Goal: Information Seeking & Learning: Learn about a topic

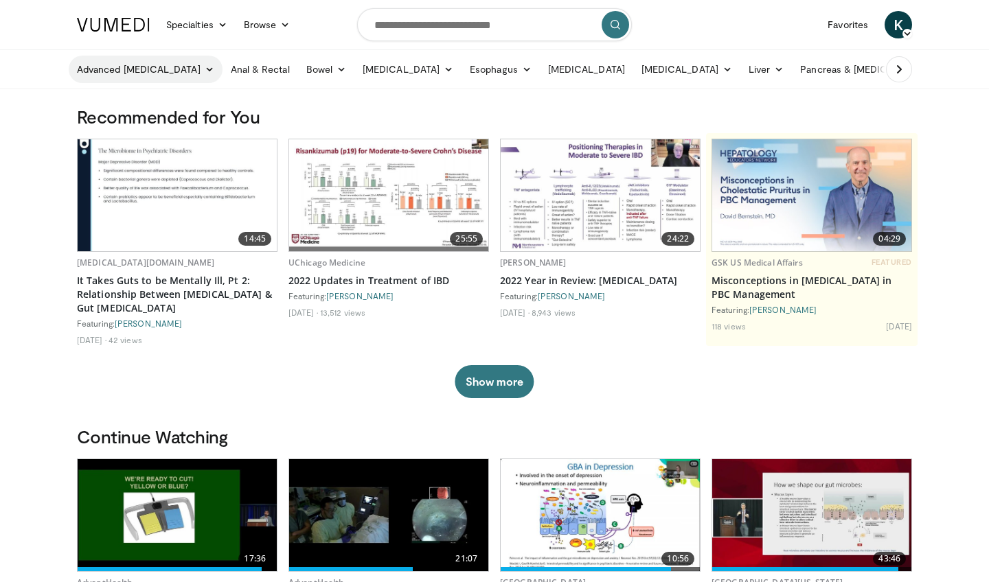
click at [205, 68] on icon at bounding box center [210, 70] width 10 height 10
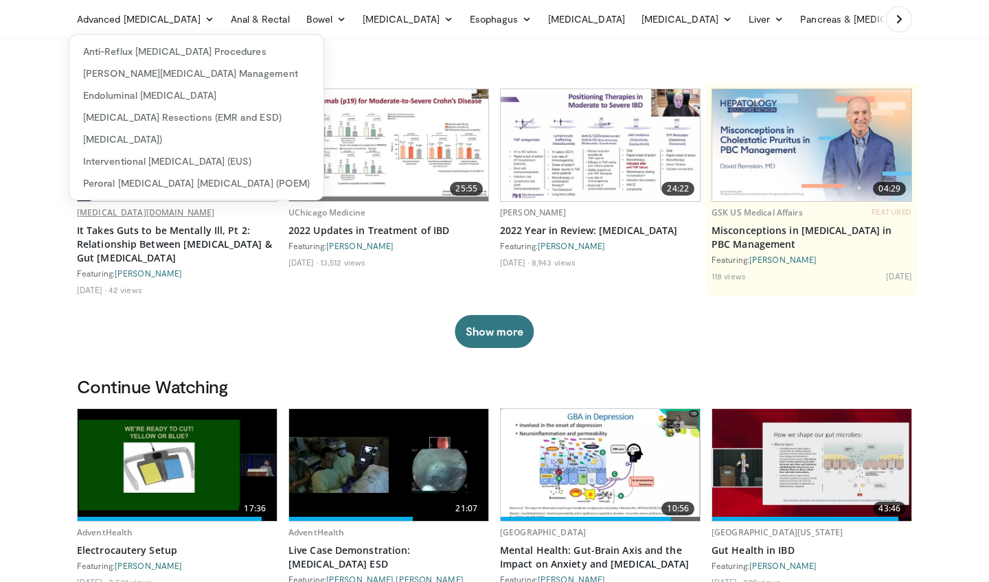
scroll to position [43, 0]
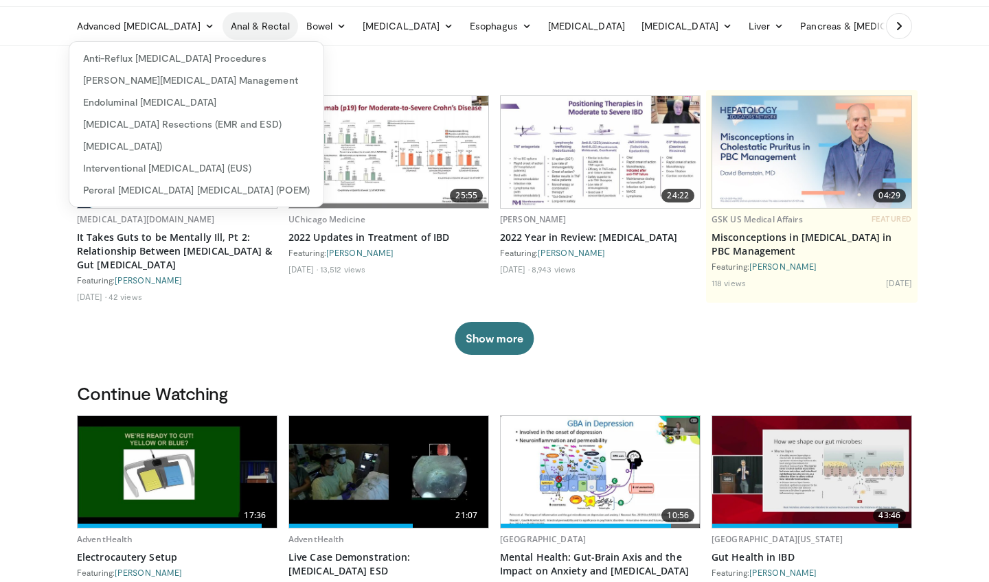
click at [251, 26] on link "Anal & Rectal" at bounding box center [260, 25] width 76 height 27
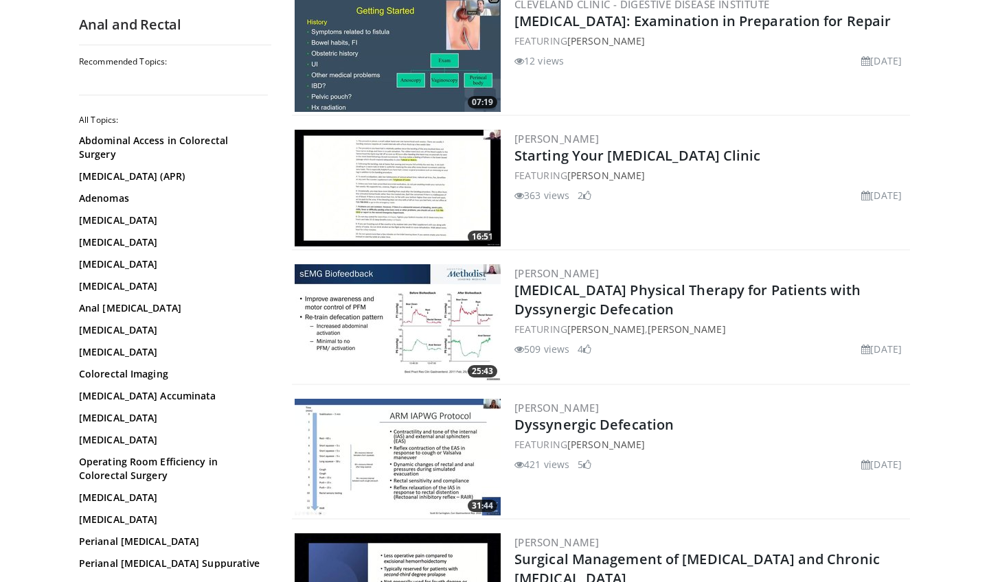
scroll to position [2045, 0]
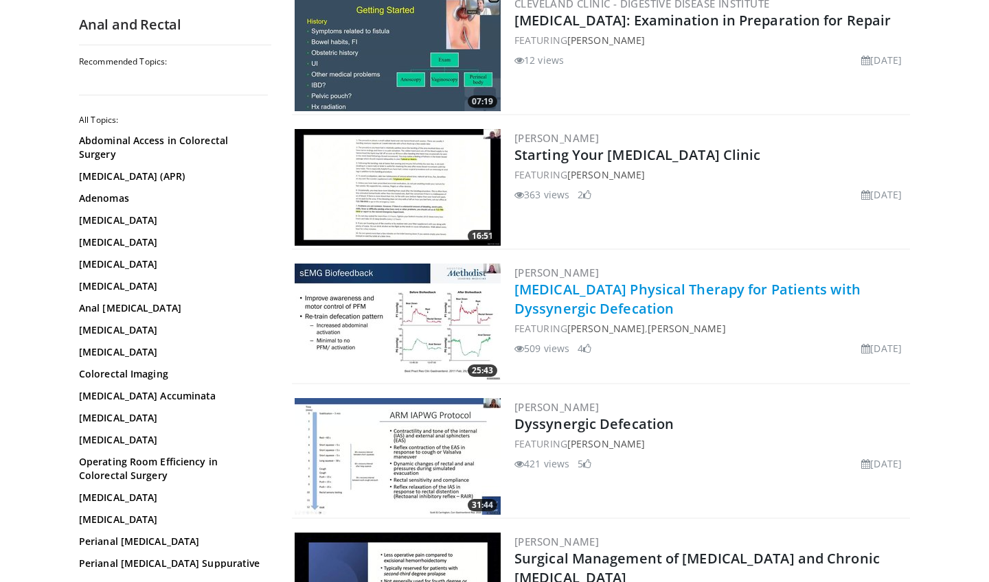
click at [642, 293] on link "Pelvic Floor Physical Therapy for Patients with Dyssynergic Defecation" at bounding box center [687, 299] width 346 height 38
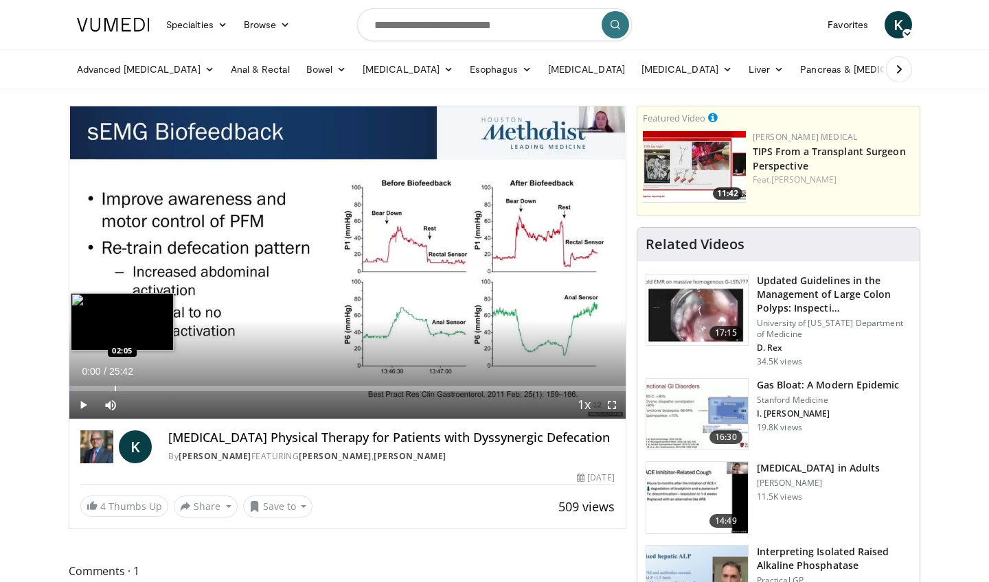
click at [115, 383] on div "Loaded : 0.63% 00:00 02:05" at bounding box center [347, 384] width 556 height 13
click at [130, 386] on div "Progress Bar" at bounding box center [130, 388] width 1 height 5
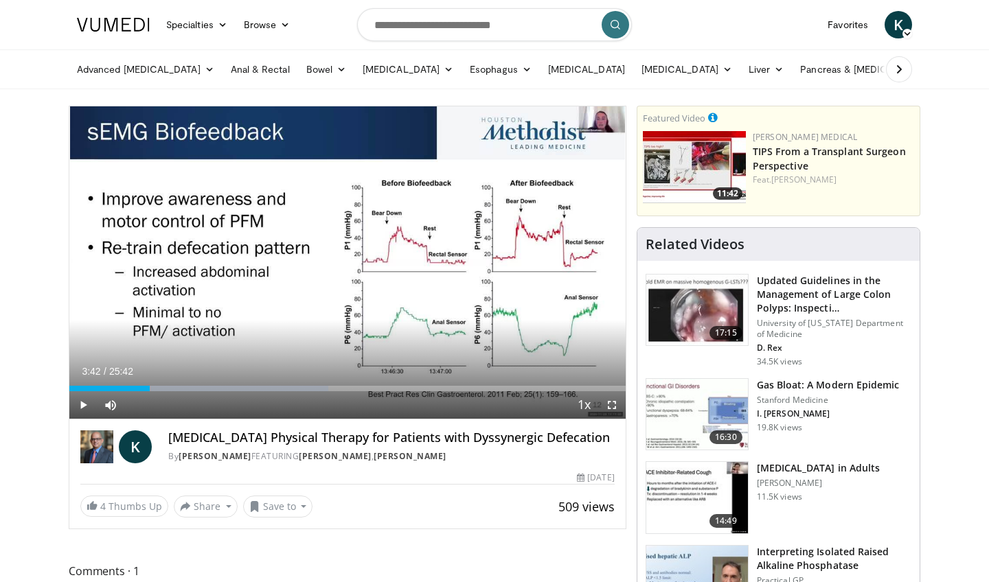
click at [150, 387] on div "Loaded : 46.59% 03:42 03:42" at bounding box center [347, 388] width 556 height 5
click at [170, 388] on div "Progress Bar" at bounding box center [170, 388] width 1 height 5
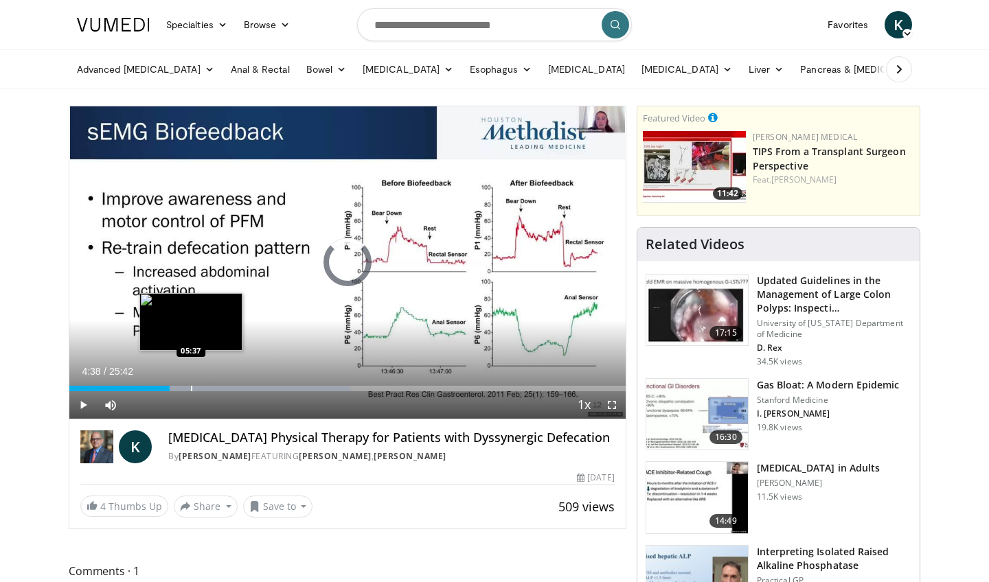
click at [191, 386] on div "Progress Bar" at bounding box center [191, 388] width 1 height 5
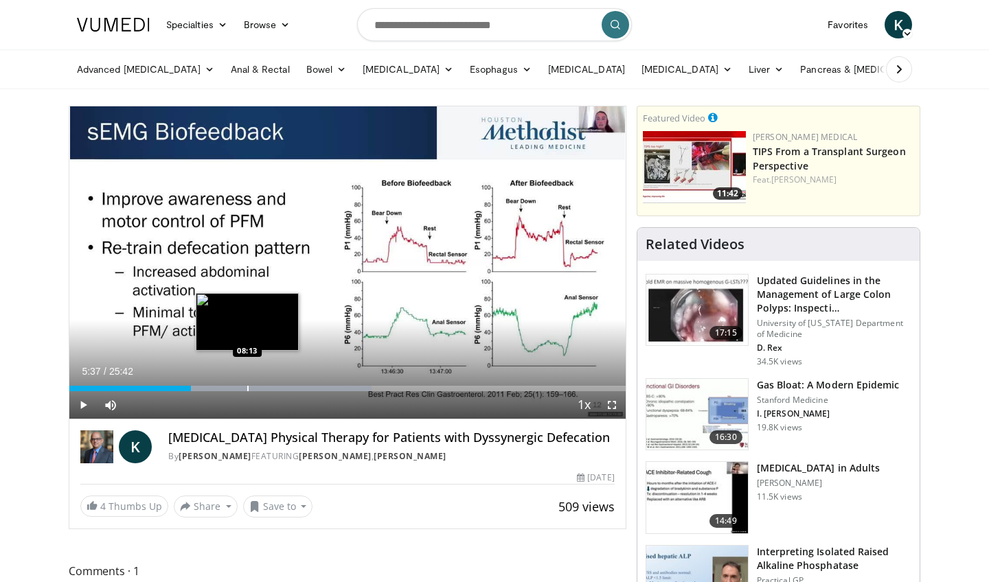
click at [247, 387] on div "Progress Bar" at bounding box center [247, 388] width 1 height 5
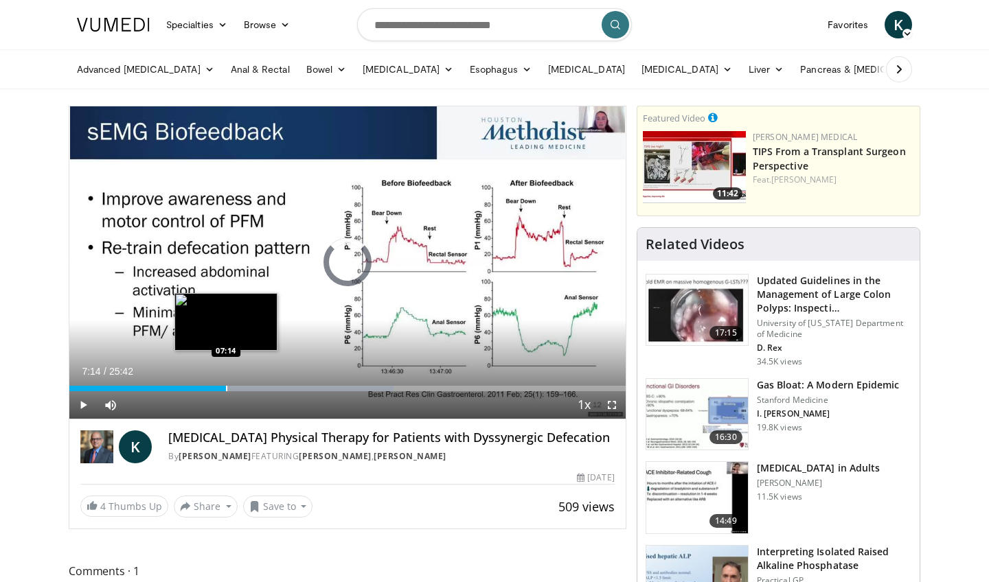
click at [226, 387] on div "Progress Bar" at bounding box center [226, 388] width 1 height 5
click at [214, 389] on div "Progress Bar" at bounding box center [214, 388] width 1 height 5
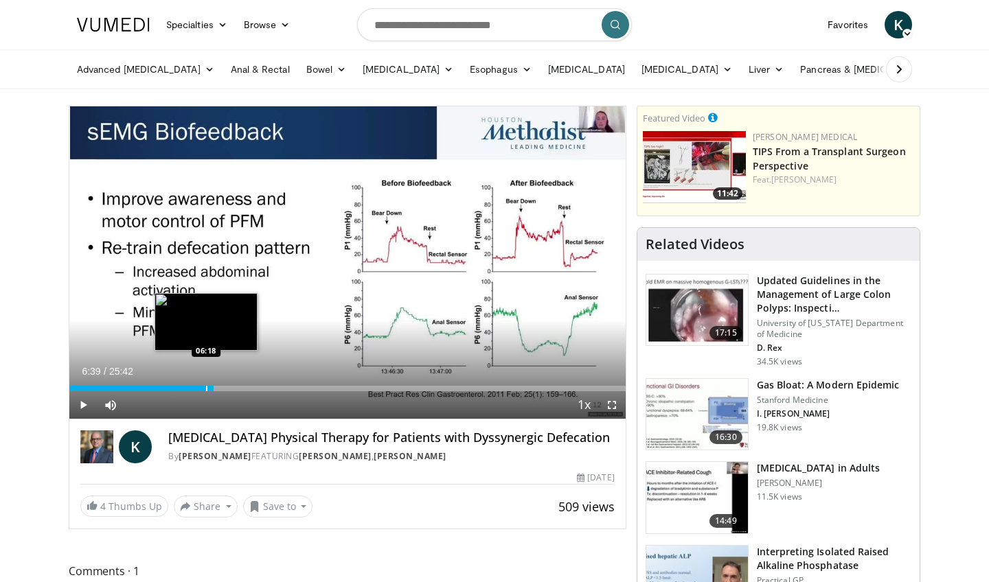
click at [206, 389] on div "Progress Bar" at bounding box center [206, 388] width 1 height 5
click at [199, 389] on div "Progress Bar" at bounding box center [199, 388] width 1 height 5
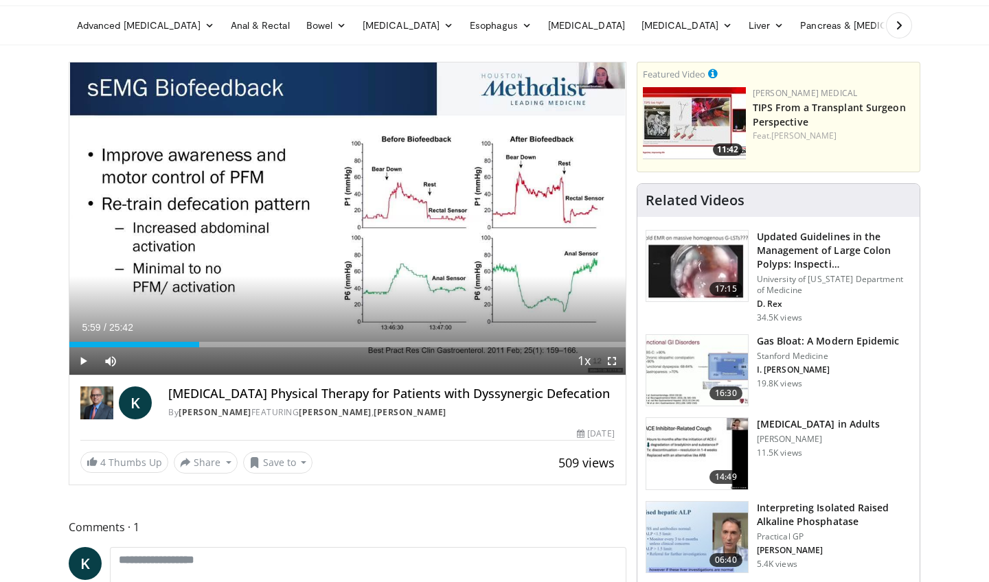
scroll to position [47, 0]
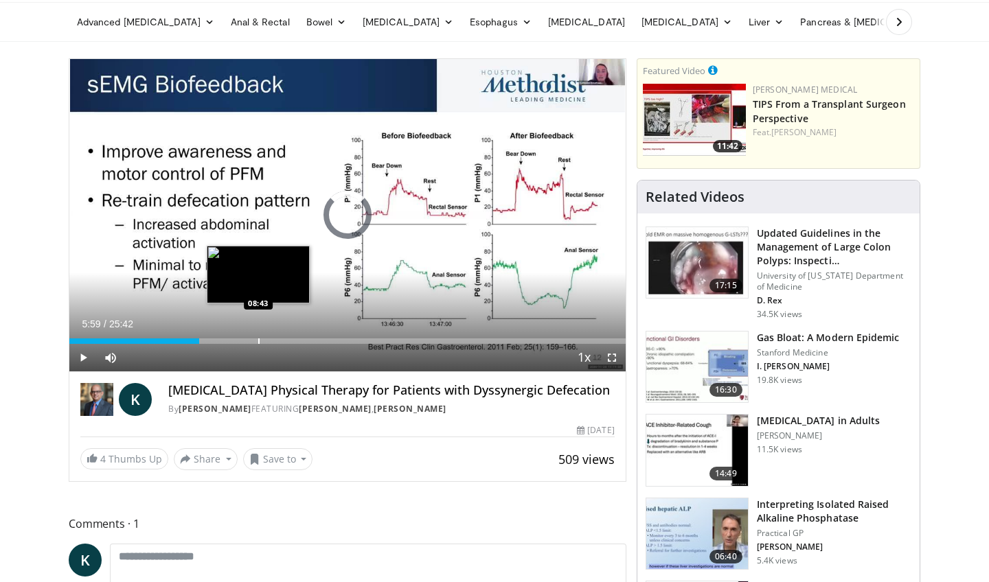
click at [258, 338] on div "Progress Bar" at bounding box center [258, 340] width 1 height 5
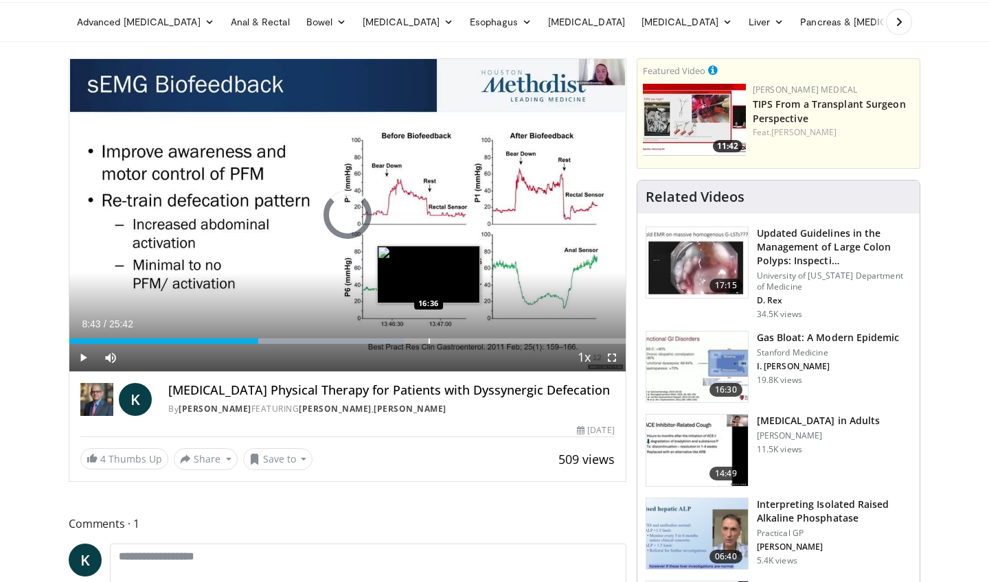
click at [428, 332] on div "Loaded : 60.17% 08:43 16:36" at bounding box center [347, 337] width 556 height 13
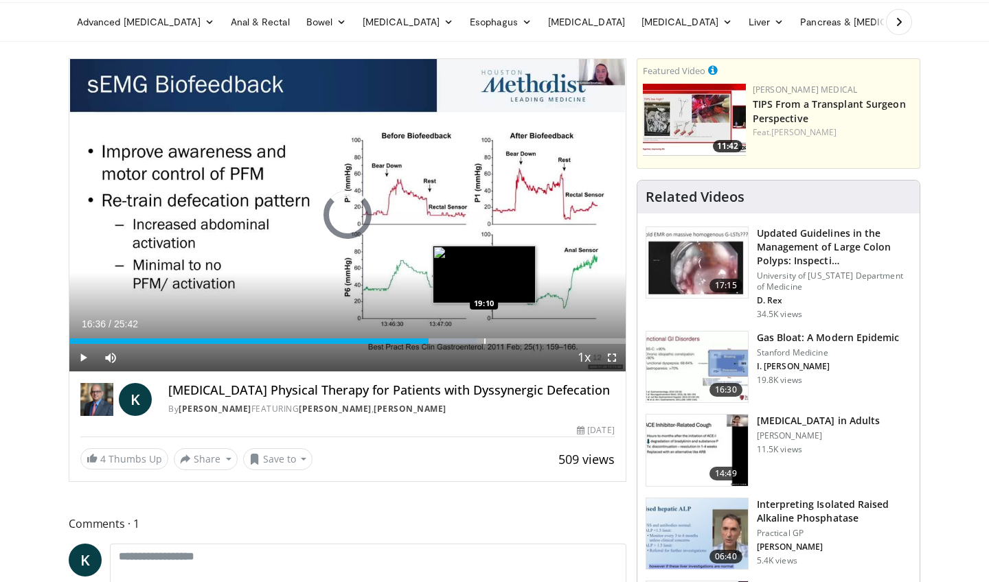
click at [484, 336] on div "Loaded : 73.13% 16:36 19:10" at bounding box center [347, 337] width 556 height 13
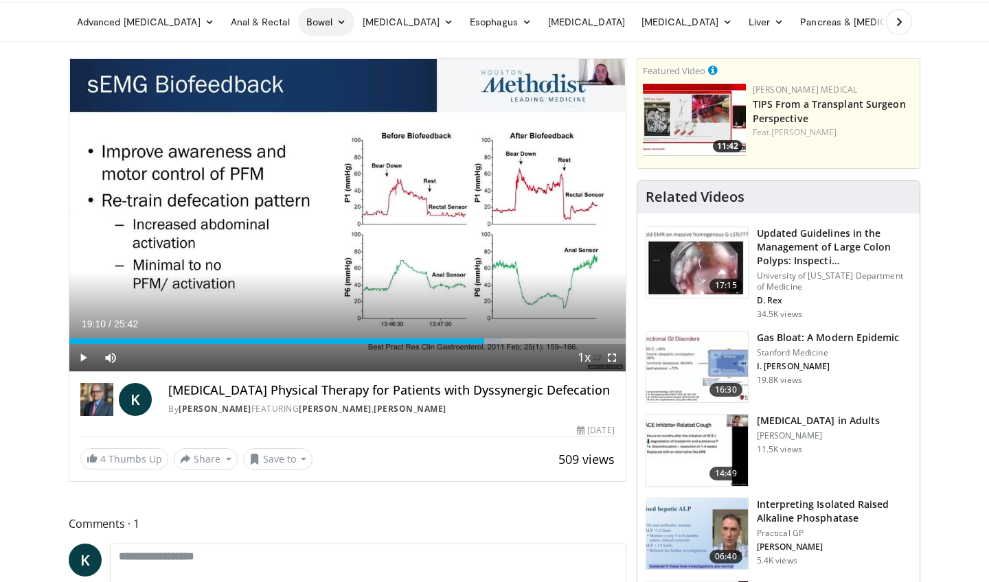
click at [336, 25] on icon at bounding box center [341, 22] width 10 height 10
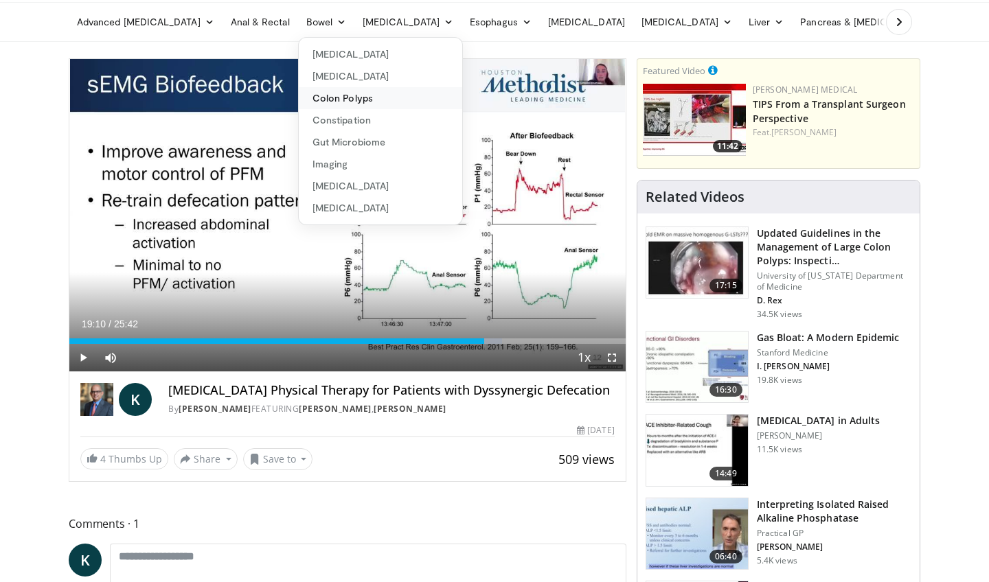
click at [300, 97] on link "Colon Polyps" at bounding box center [380, 98] width 163 height 22
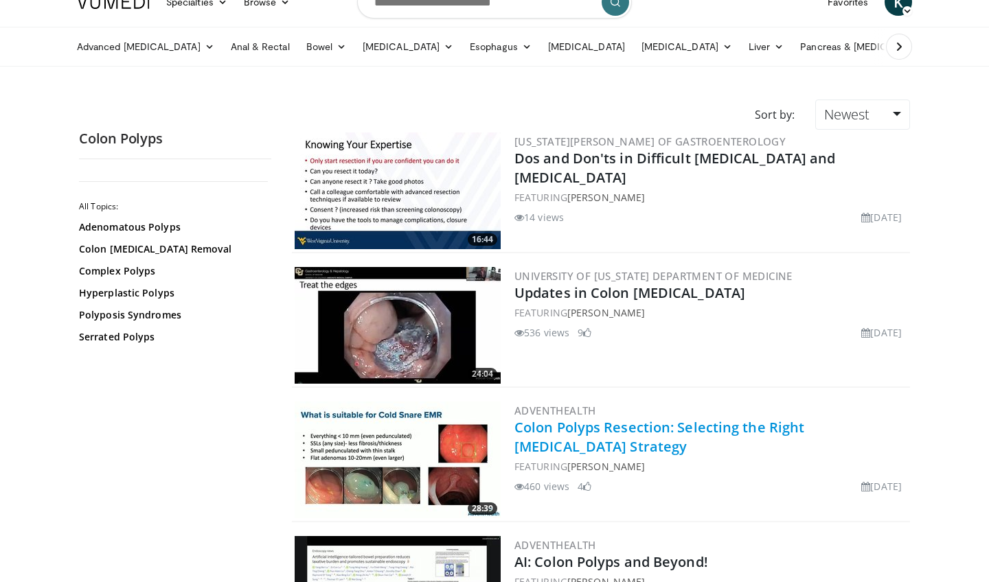
scroll to position [27, 0]
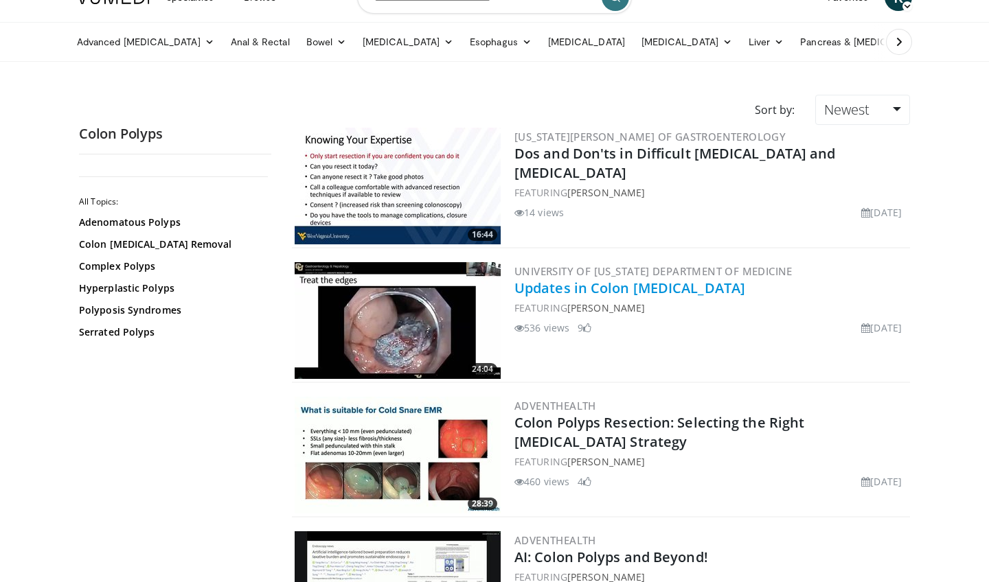
click at [650, 285] on link "Updates in Colon Endoscopic Mucosal Resection" at bounding box center [629, 288] width 231 height 19
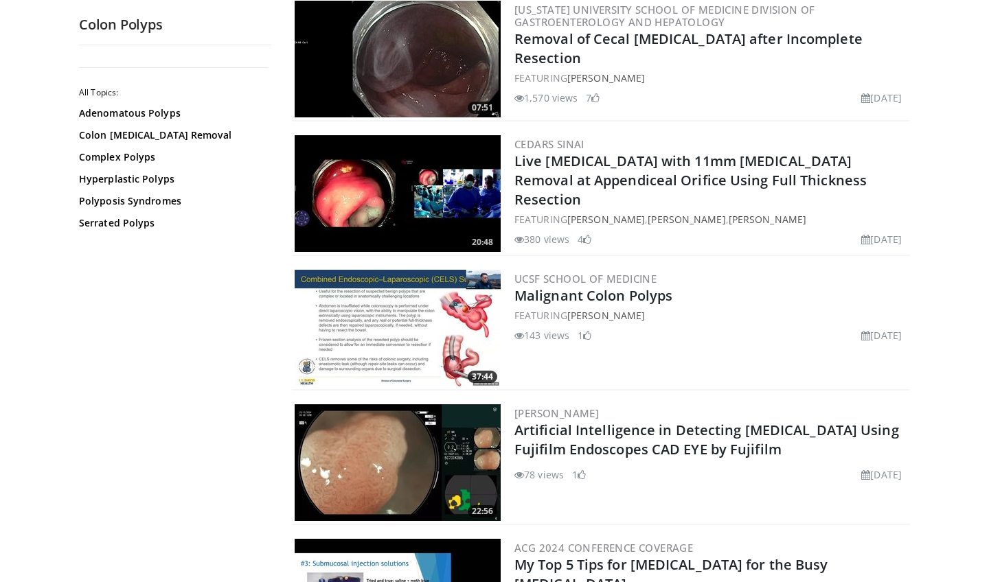
scroll to position [2175, 0]
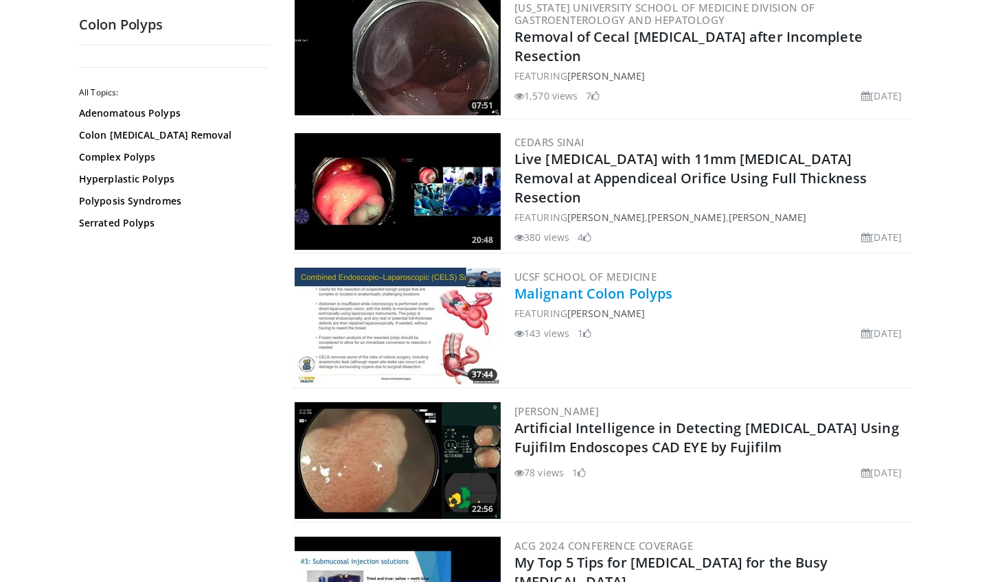
click at [621, 295] on link "Malignant Colon Polyps" at bounding box center [593, 293] width 158 height 19
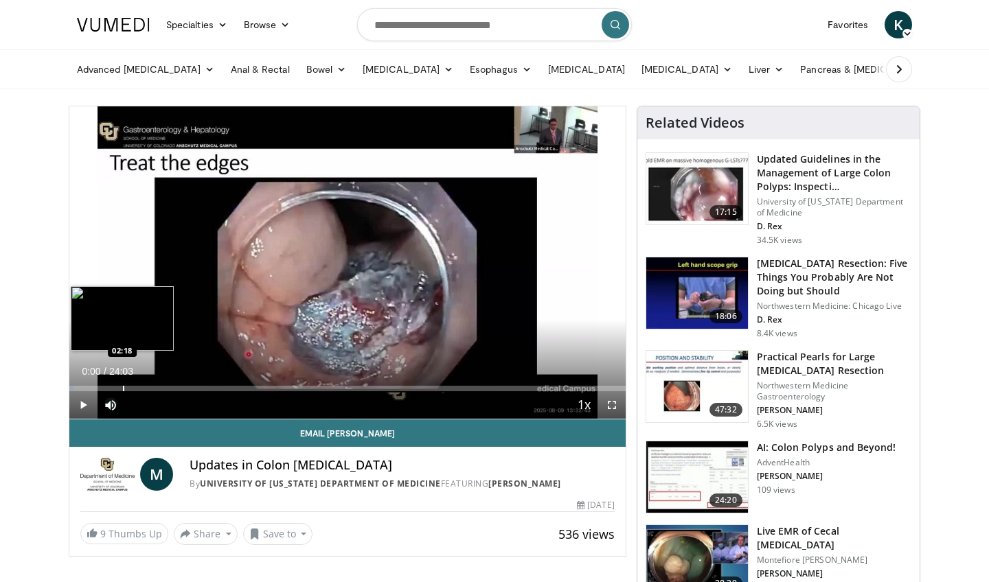
click at [124, 382] on div "Loaded : 0.69% 00:00 02:18" at bounding box center [347, 384] width 556 height 13
click at [130, 389] on div "Progress Bar" at bounding box center [130, 388] width 1 height 5
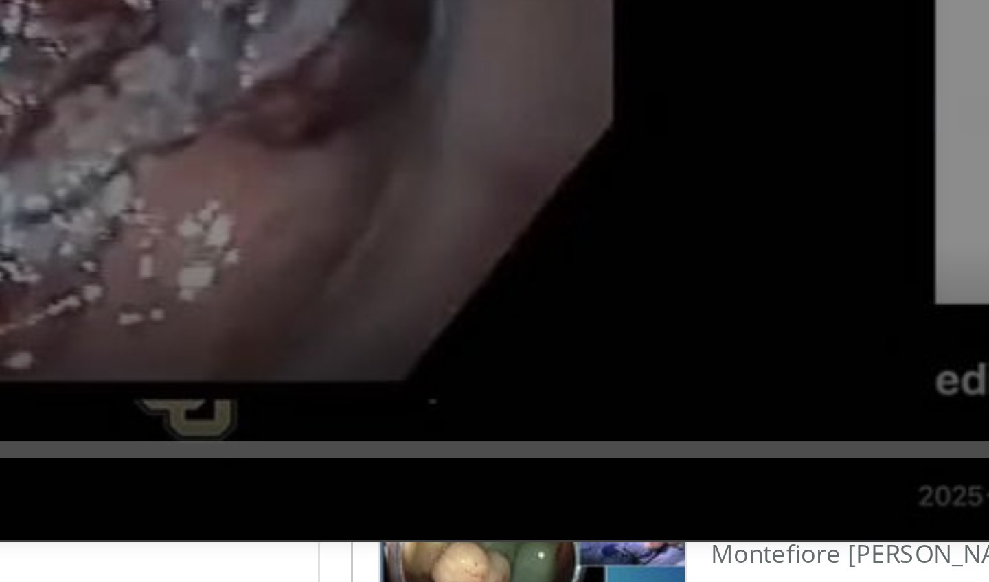
scroll to position [184, 0]
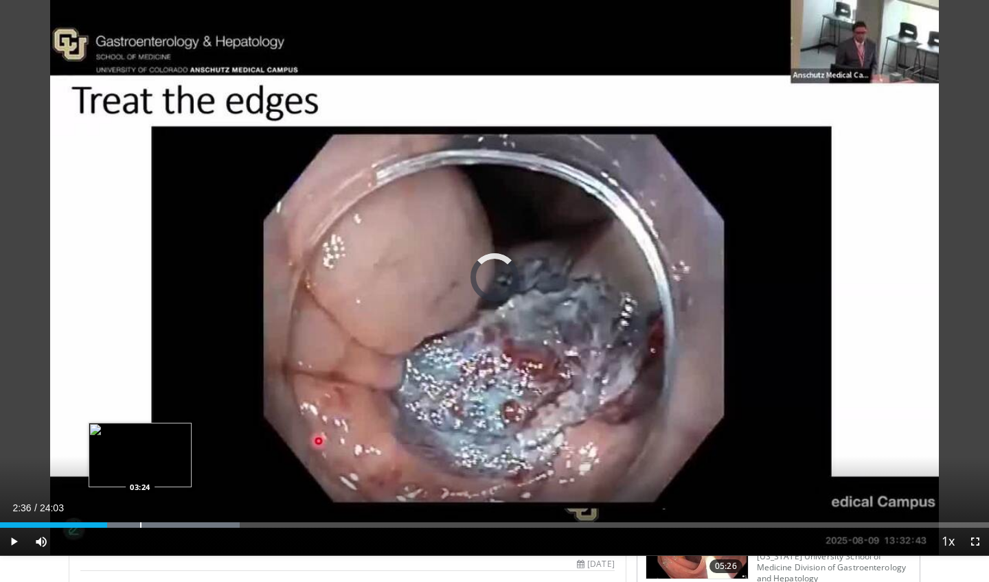
click at [140, 525] on div "Progress Bar" at bounding box center [140, 524] width 1 height 5
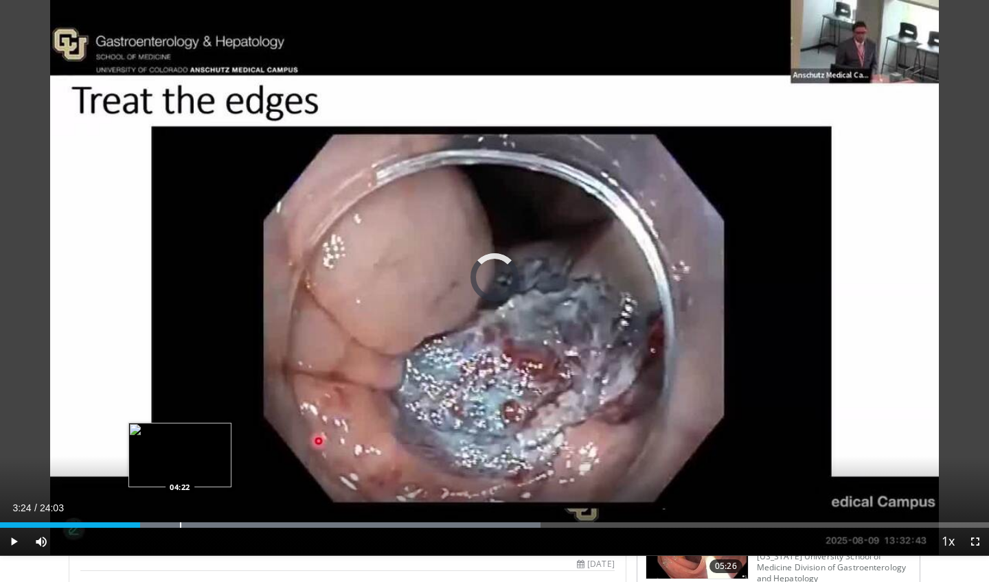
click at [180, 522] on div "Progress Bar" at bounding box center [180, 524] width 1 height 5
click at [212, 522] on div "Progress Bar" at bounding box center [212, 524] width 1 height 5
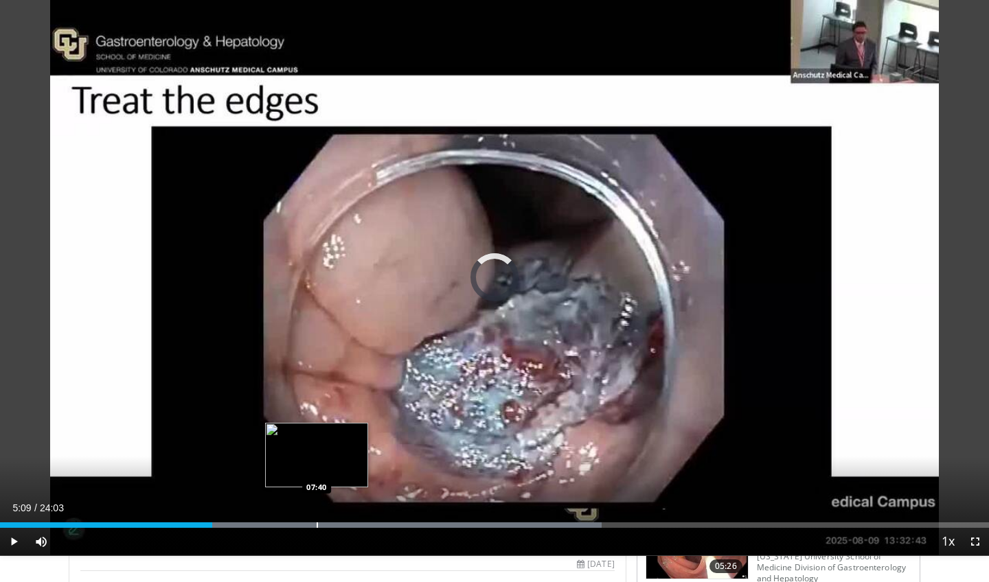
click at [317, 517] on div "Loaded : 60.85% 05:09 07:40" at bounding box center [494, 521] width 989 height 13
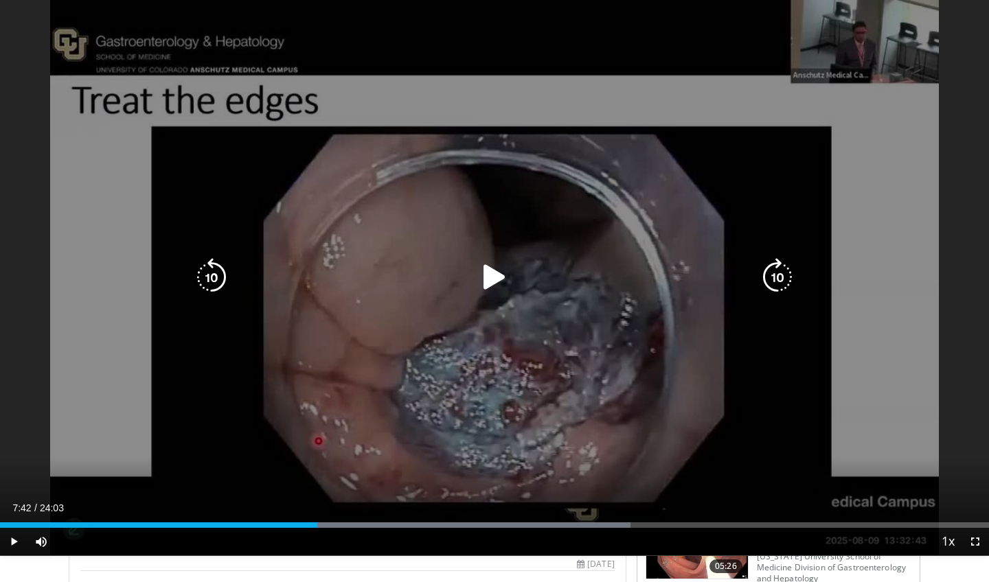
click at [492, 279] on icon "Video Player" at bounding box center [494, 277] width 38 height 38
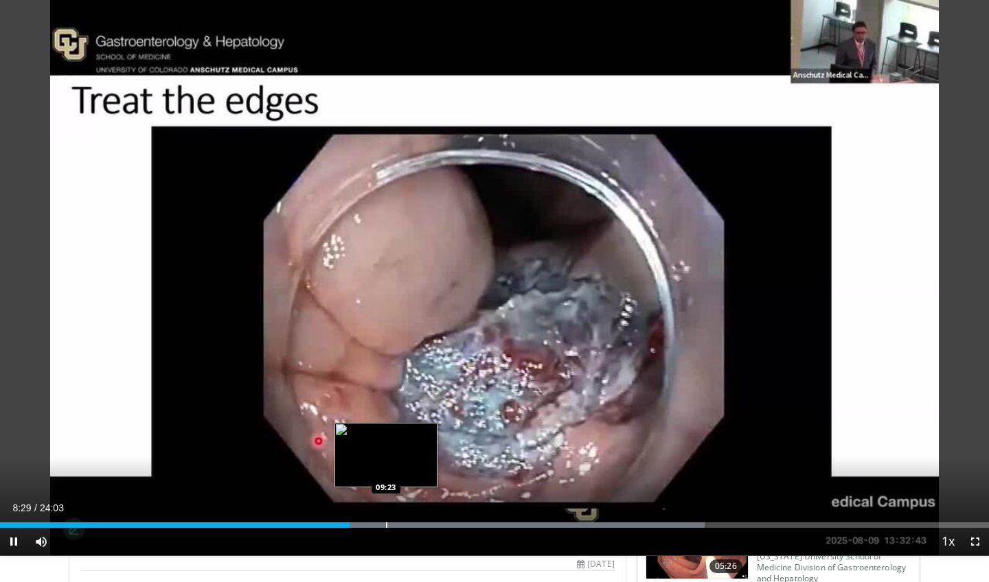
click at [386, 521] on div "Loaded : 71.26% 08:29 09:23" at bounding box center [494, 521] width 989 height 13
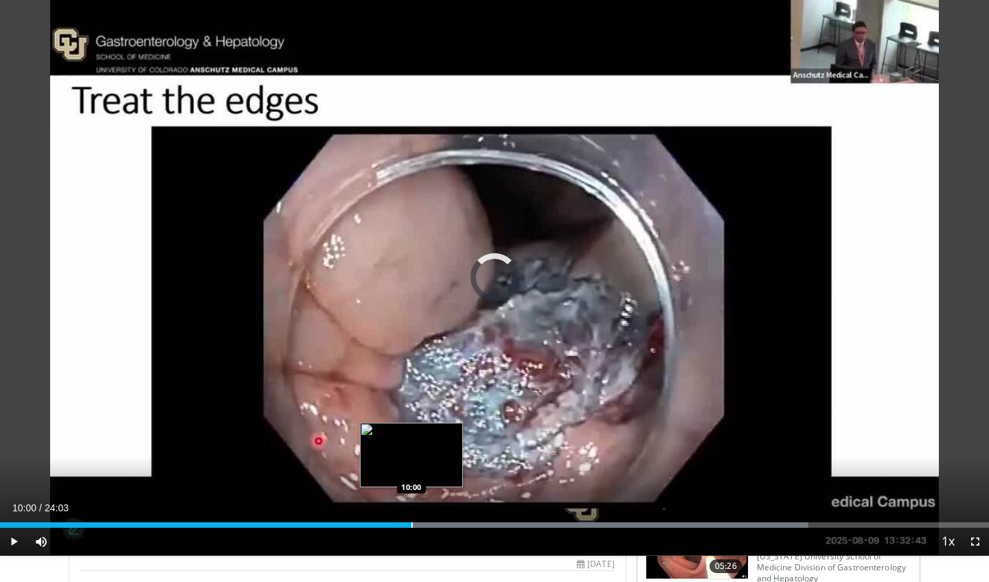
click at [411, 525] on div "Progress Bar" at bounding box center [411, 524] width 1 height 5
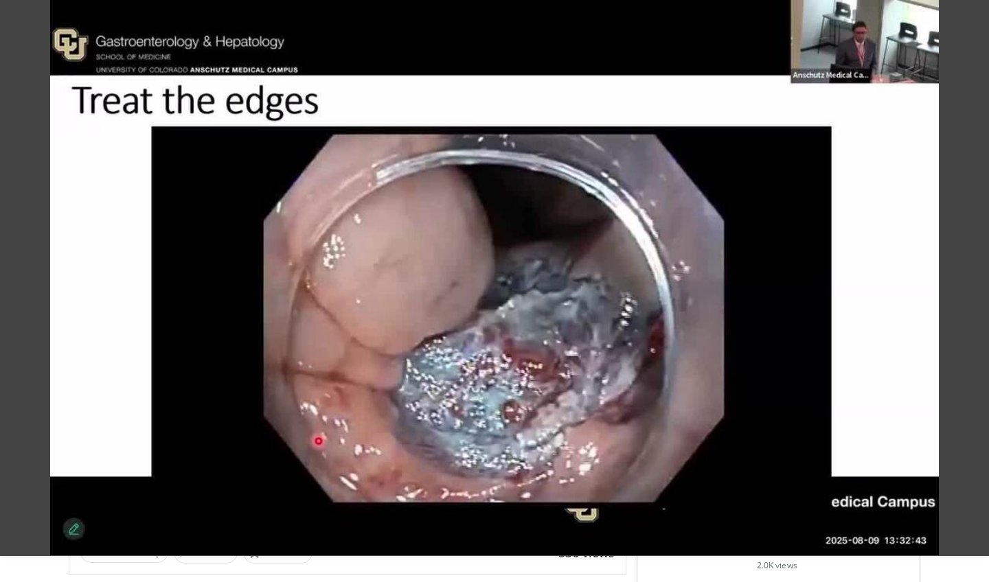
scroll to position [226, 0]
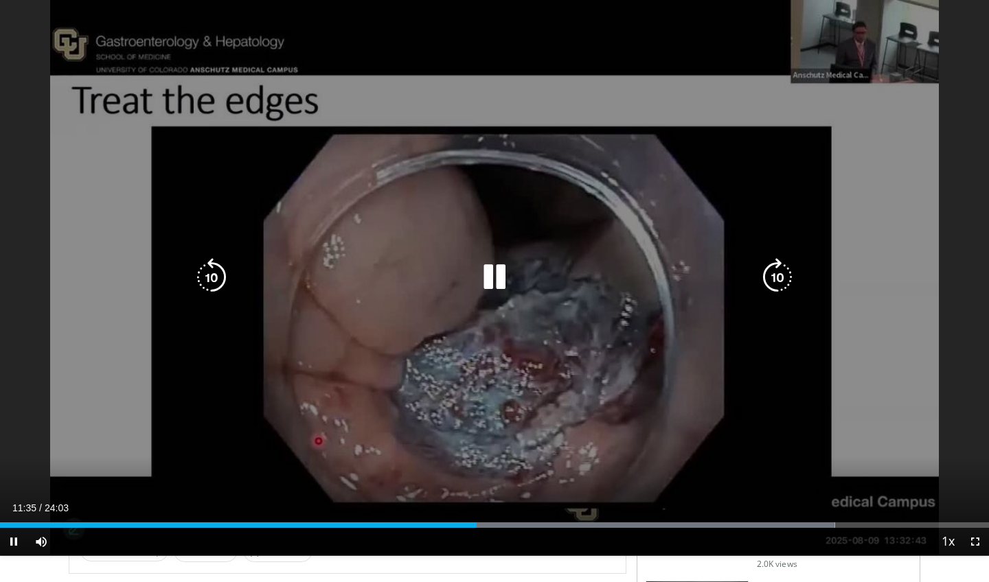
click at [897, 344] on div "10 seconds Tap to unmute" at bounding box center [494, 277] width 989 height 555
click at [869, 356] on div "10 seconds Tap to unmute" at bounding box center [494, 277] width 989 height 555
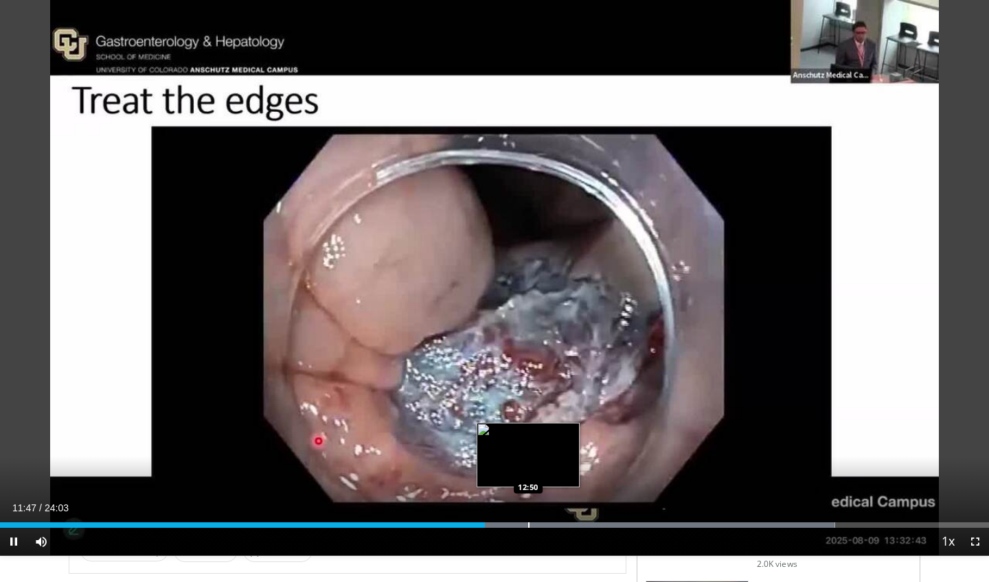
click at [528, 527] on div "Progress Bar" at bounding box center [528, 524] width 1 height 5
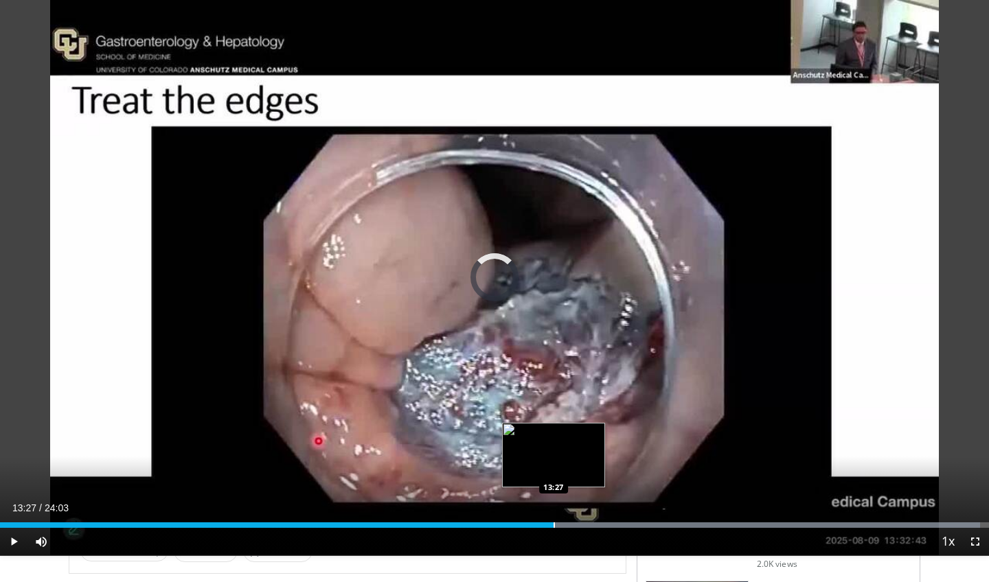
click at [553, 525] on div "Progress Bar" at bounding box center [553, 524] width 1 height 5
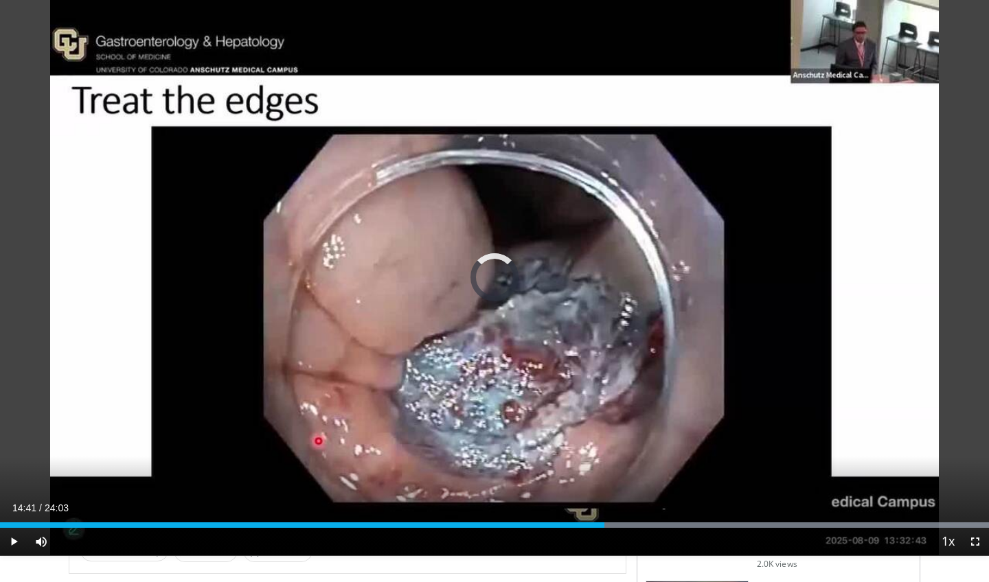
click at [604, 527] on div "Progress Bar" at bounding box center [604, 524] width 1 height 5
click at [664, 522] on div "Progress Bar" at bounding box center [664, 524] width 1 height 5
click at [694, 523] on div "Progress Bar" at bounding box center [694, 524] width 1 height 5
click at [728, 522] on div "Progress Bar" at bounding box center [727, 524] width 1 height 5
click at [772, 521] on div "Loaded : 99.99% 18:47 18:47" at bounding box center [494, 521] width 989 height 13
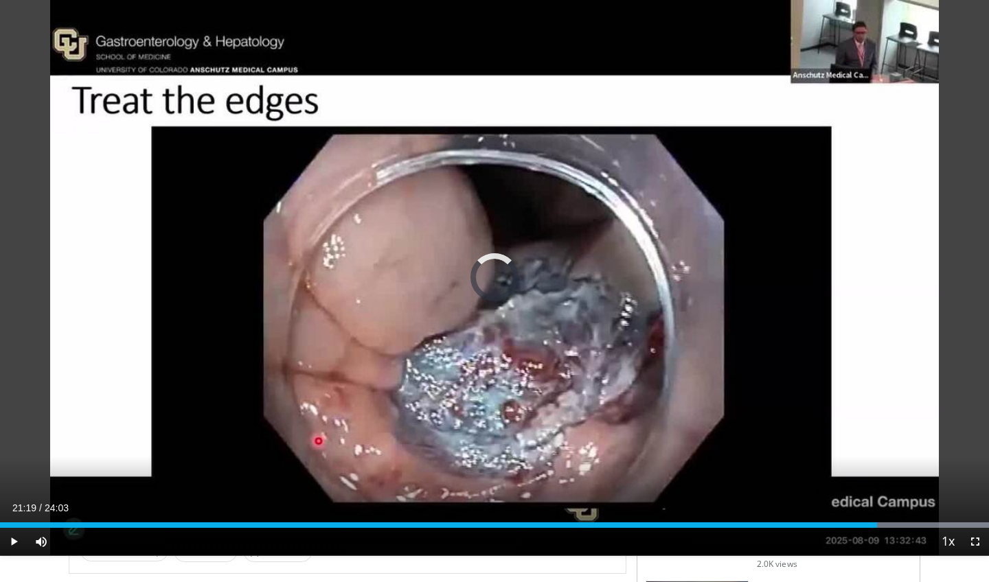
click at [877, 527] on div "Progress Bar" at bounding box center [877, 524] width 1 height 5
click at [928, 525] on div "Progress Bar" at bounding box center [928, 524] width 1 height 5
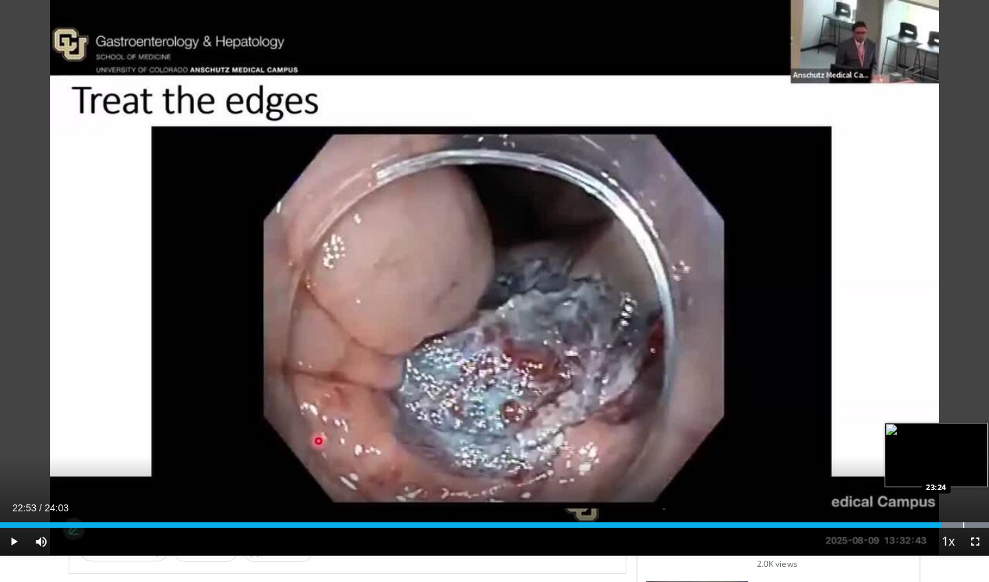
click at [963, 524] on div "Progress Bar" at bounding box center [963, 524] width 1 height 5
click at [980, 542] on span "Video Player" at bounding box center [974, 541] width 27 height 27
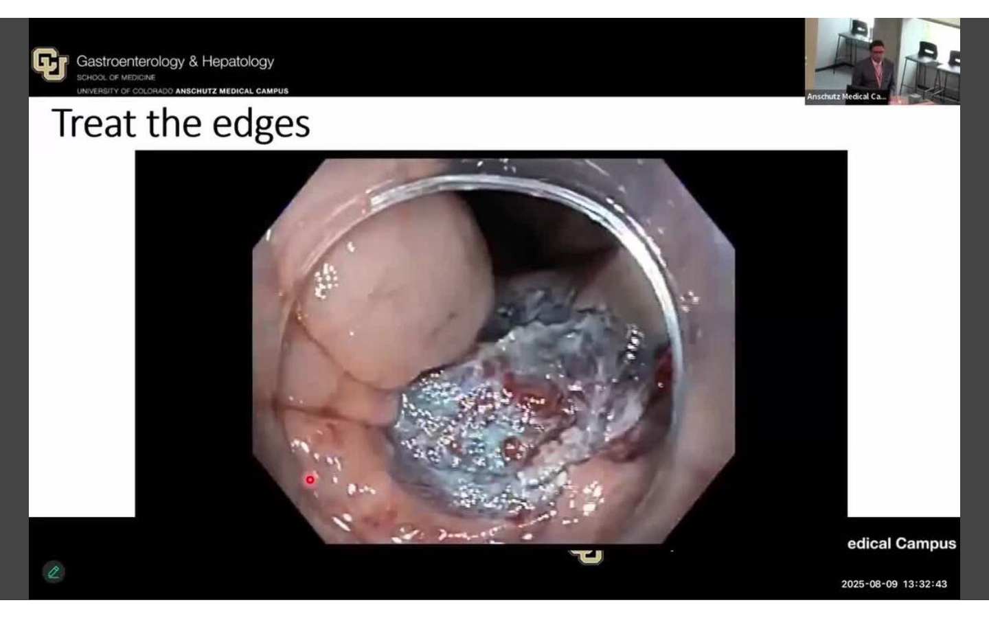
scroll to position [0, 0]
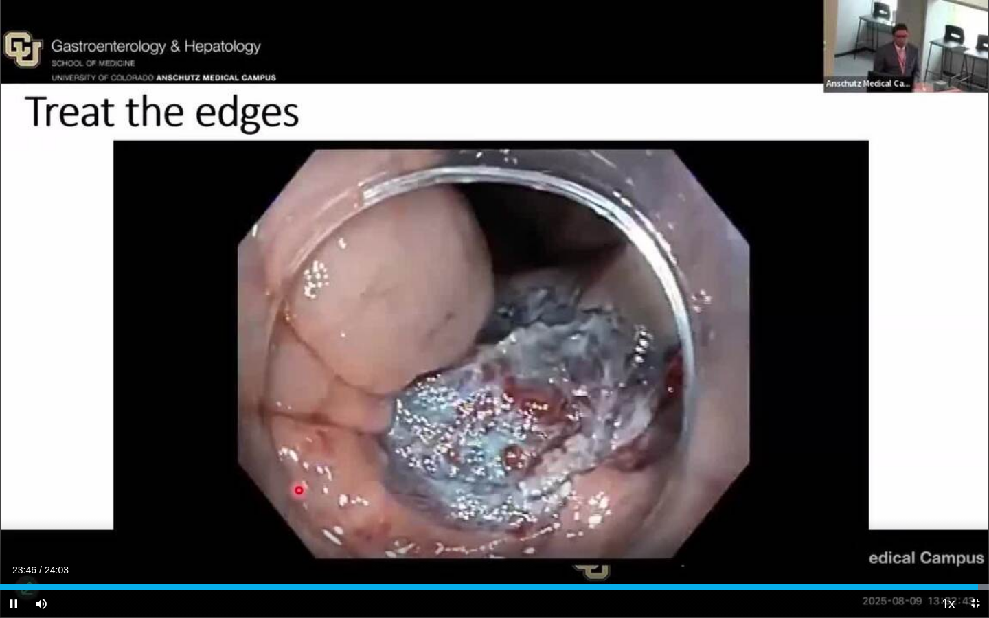
click at [978, 582] on span "Video Player" at bounding box center [974, 603] width 27 height 27
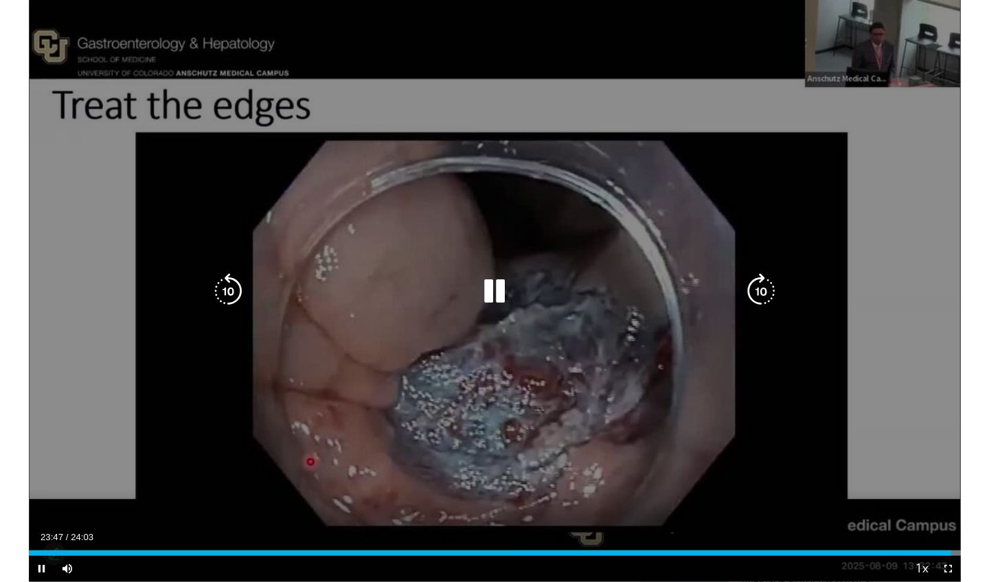
scroll to position [226, 0]
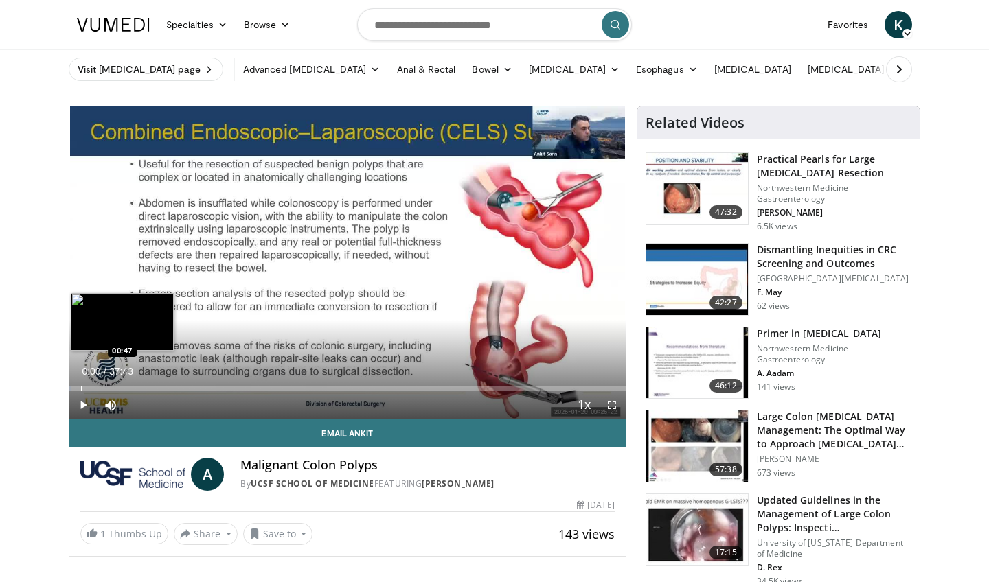
click at [81, 389] on div "Progress Bar" at bounding box center [81, 388] width 1 height 5
click at [97, 389] on div "Progress Bar" at bounding box center [97, 388] width 1 height 5
click at [108, 389] on div "Progress Bar" at bounding box center [108, 388] width 1 height 5
click at [108, 387] on div "Progress Bar" at bounding box center [108, 388] width 1 height 5
click at [99, 389] on div "Progress Bar" at bounding box center [99, 388] width 1 height 5
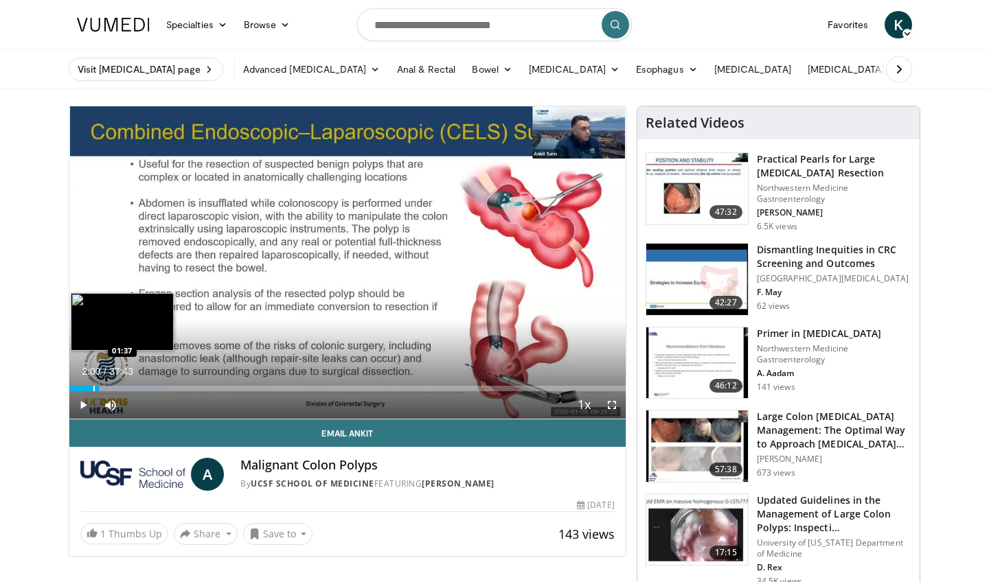
click at [93, 389] on div "Progress Bar" at bounding box center [93, 388] width 1 height 5
click at [83, 391] on div "Progress Bar" at bounding box center [83, 388] width 1 height 5
